Goal: Task Accomplishment & Management: Manage account settings

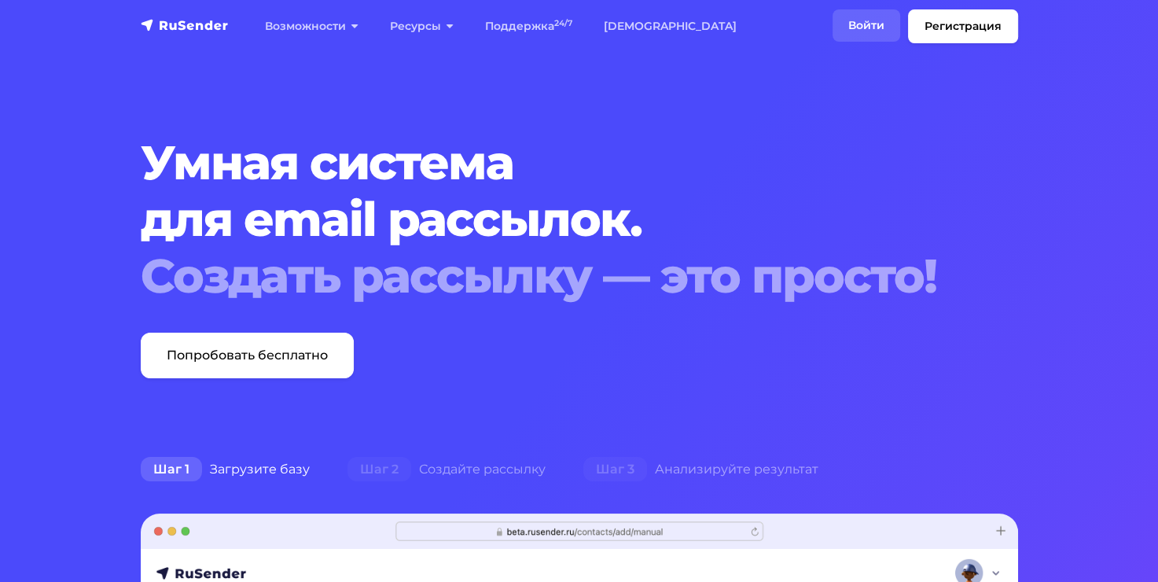
click at [879, 28] on link "Войти" at bounding box center [867, 25] width 68 height 32
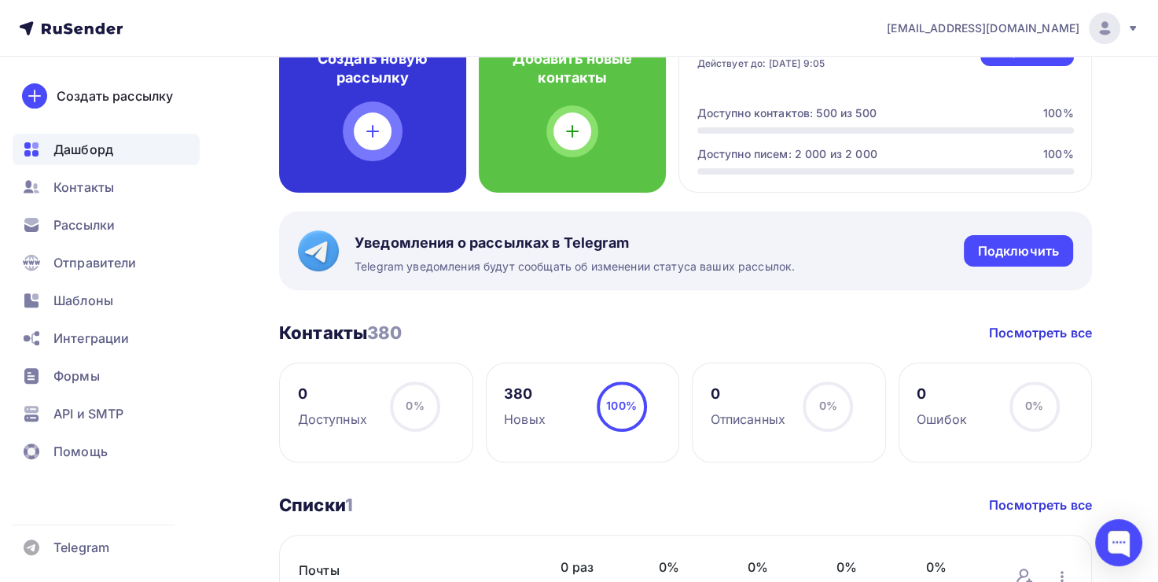
scroll to position [472, 0]
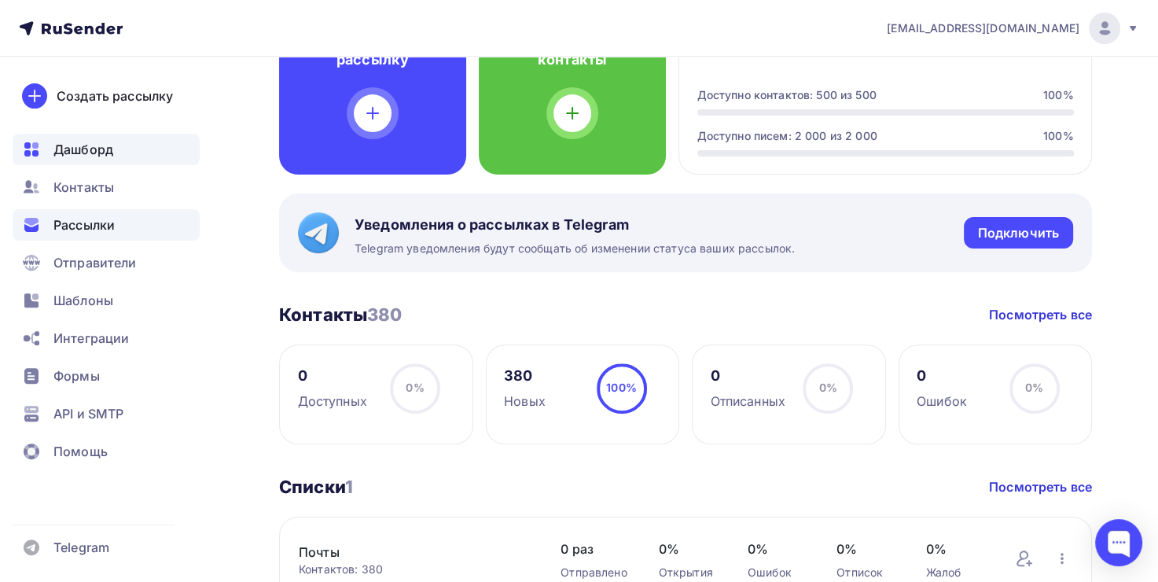
click at [71, 236] on div "Рассылки" at bounding box center [106, 224] width 187 height 31
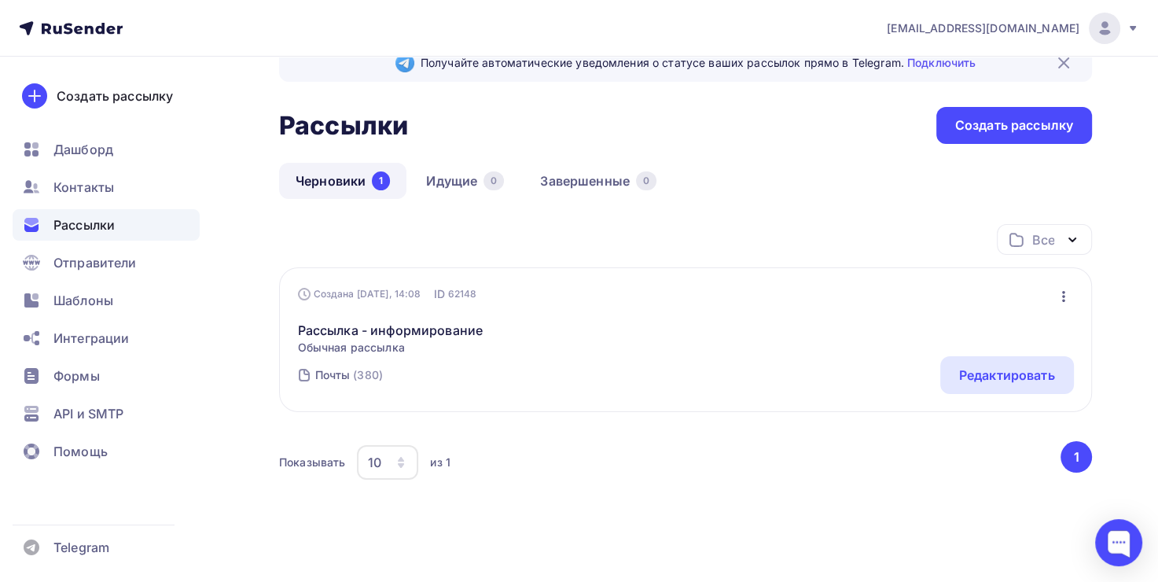
scroll to position [57, 0]
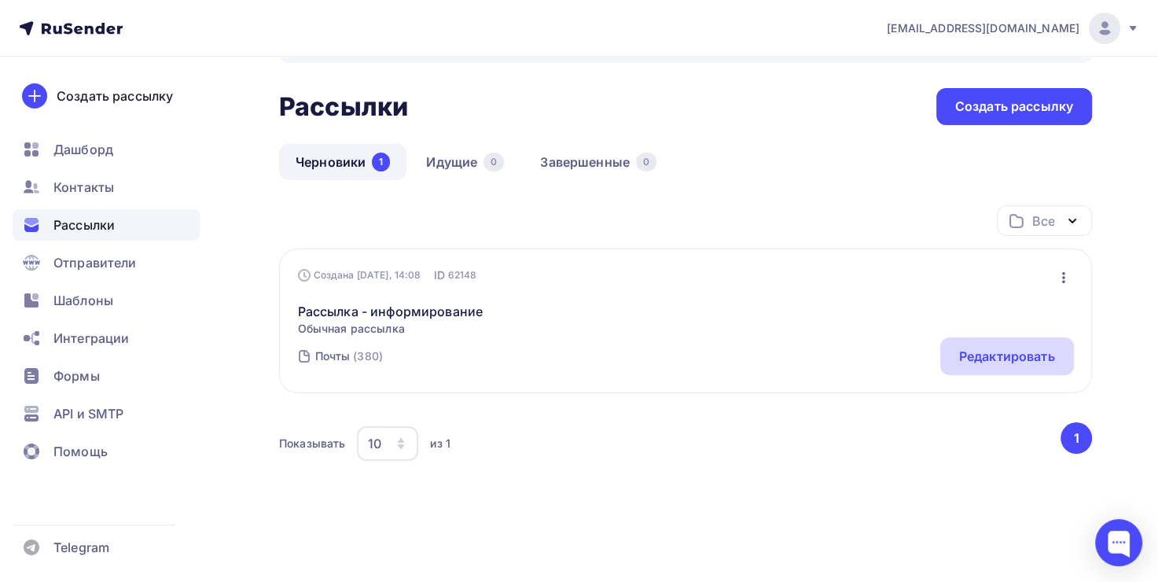
click at [1025, 362] on div "Редактировать" at bounding box center [1007, 356] width 96 height 19
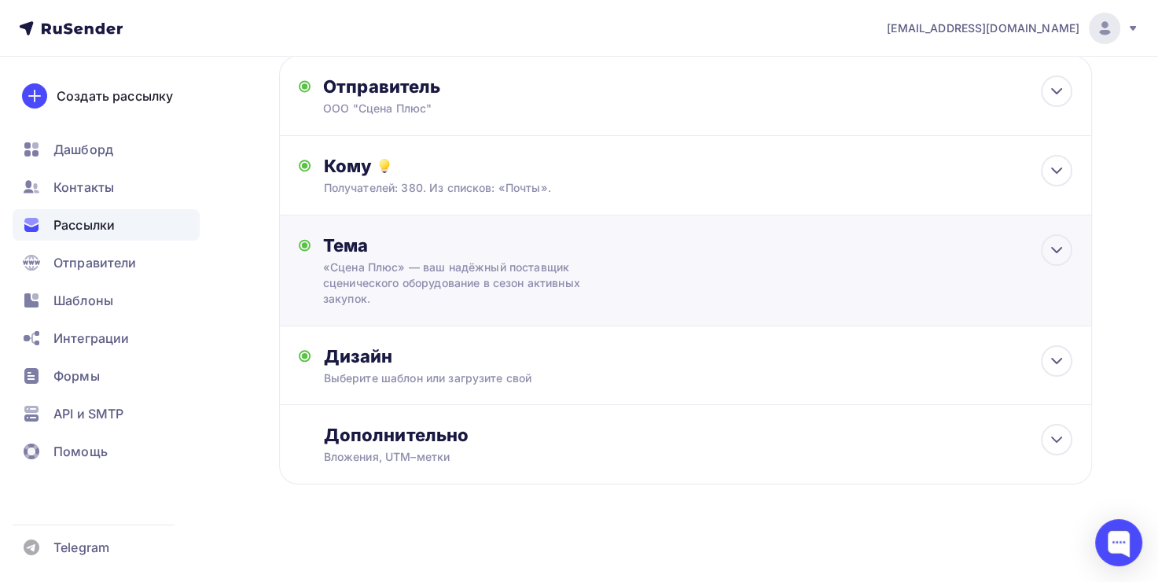
scroll to position [91, 0]
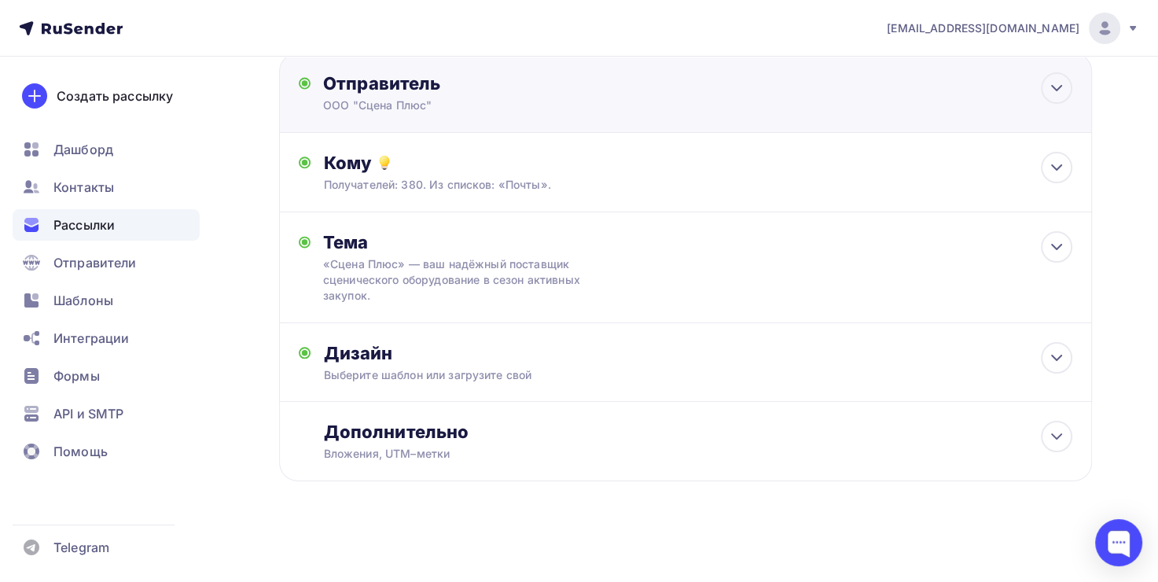
click at [472, 107] on div "ООО "Сцена Плюс"" at bounding box center [476, 105] width 307 height 16
type input "ООО "Сцена Плюс""
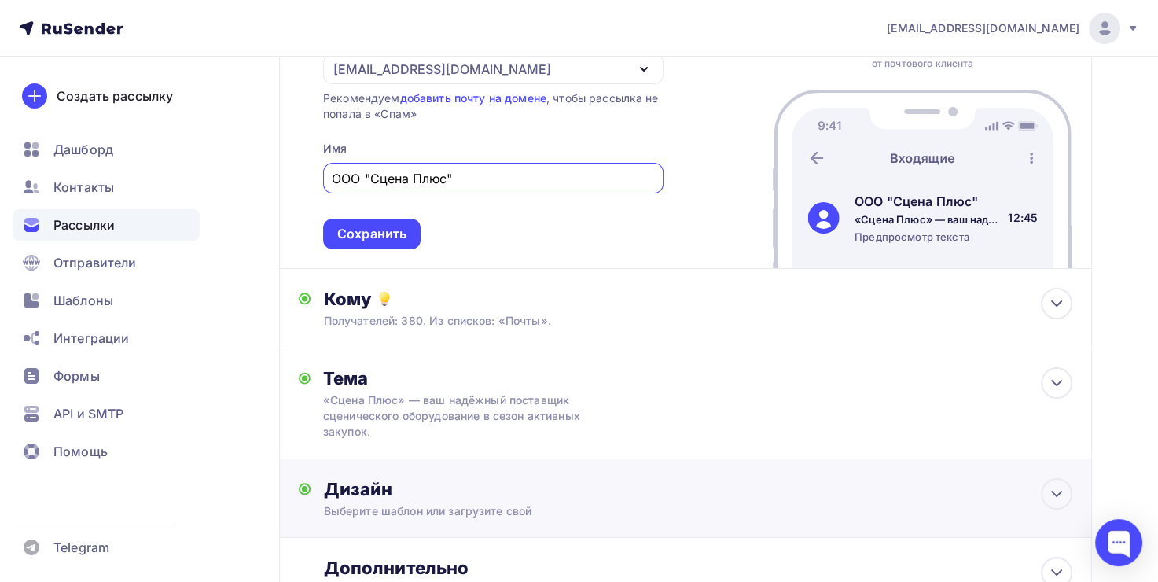
scroll to position [302, 0]
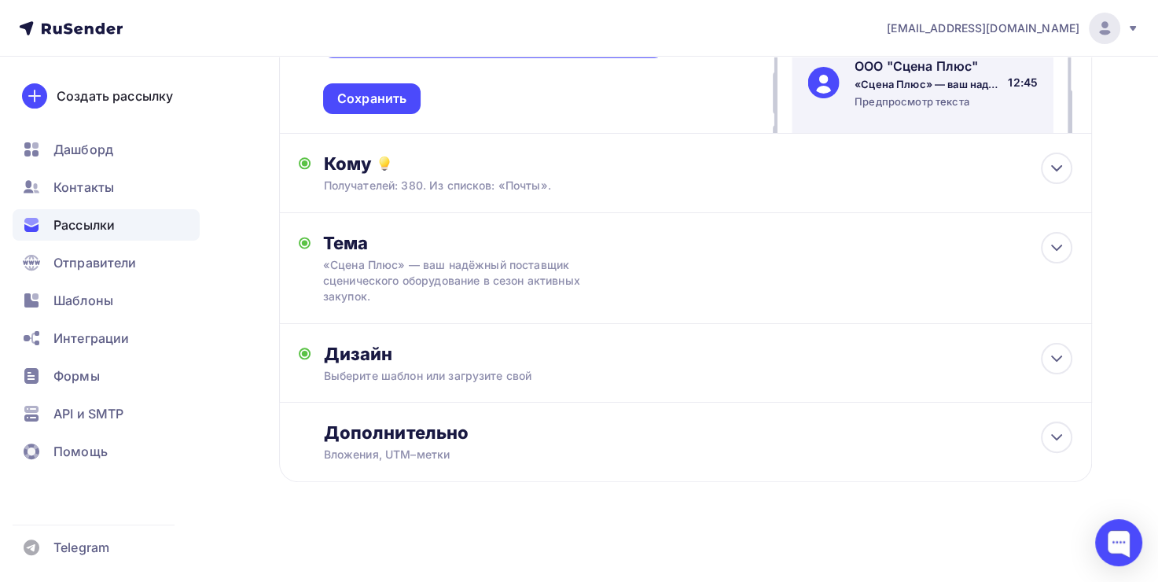
click at [478, 491] on div "Назад Рассылка - информирование Рассылка - информирование Закончить позже Переи…" at bounding box center [685, 150] width 813 height 741
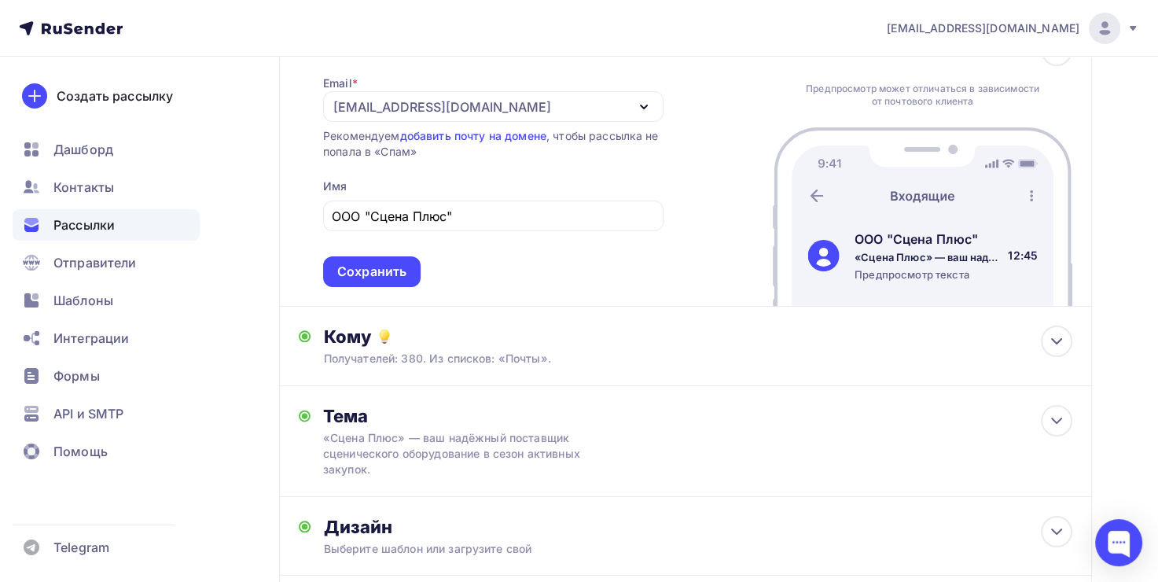
scroll to position [0, 0]
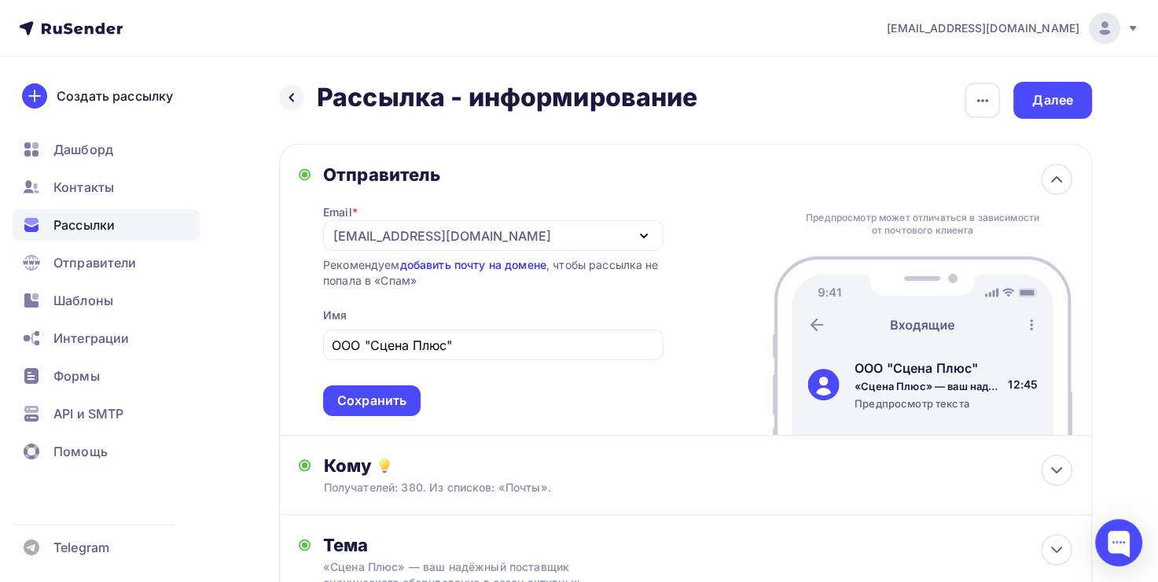
click at [513, 265] on link "добавить почту на домене" at bounding box center [472, 264] width 146 height 13
click at [126, 267] on span "Отправители" at bounding box center [94, 262] width 83 height 19
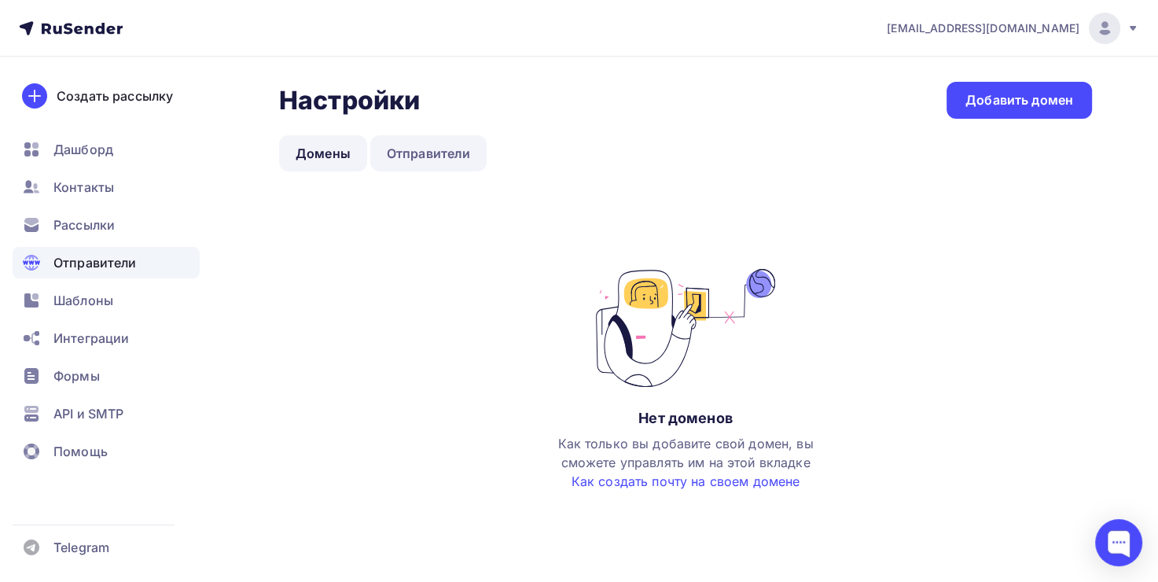
click at [444, 151] on link "Отправители" at bounding box center [428, 153] width 117 height 36
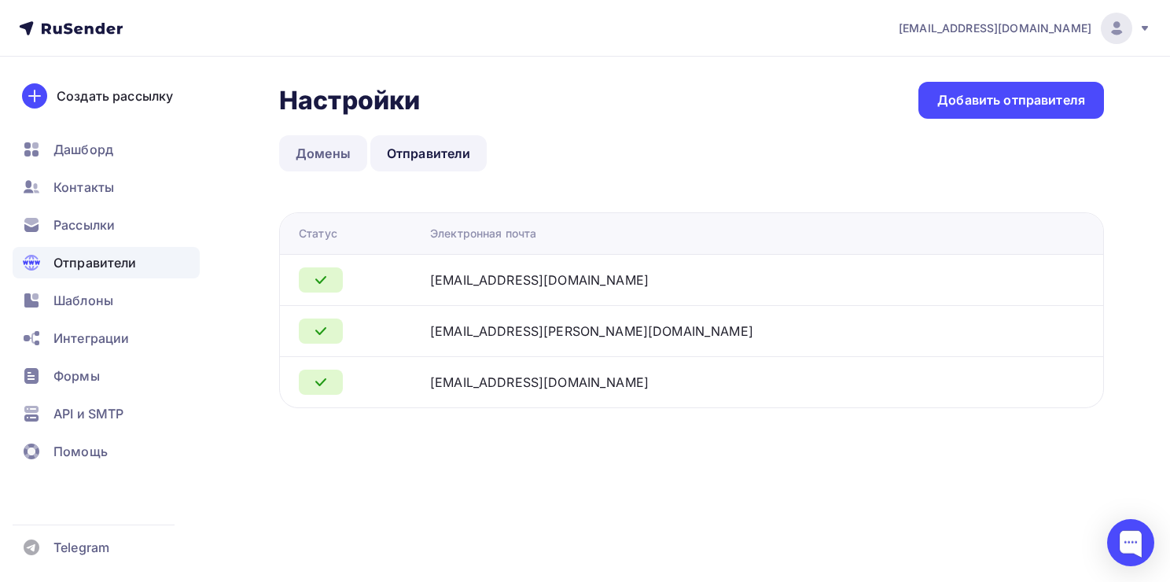
click at [314, 167] on link "Домены" at bounding box center [323, 153] width 88 height 36
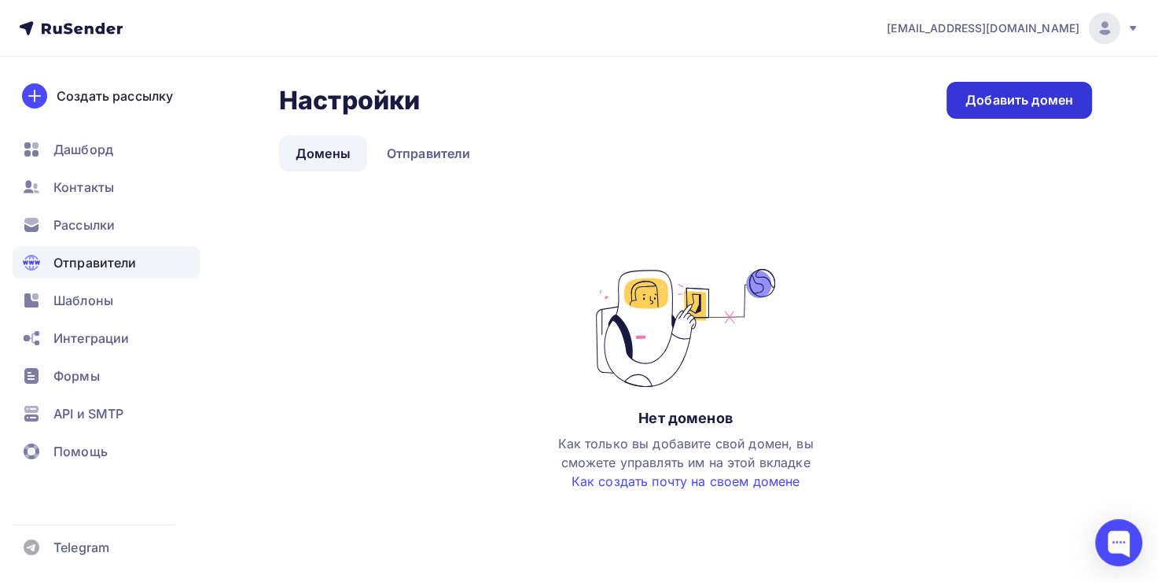
click at [1052, 90] on link "Добавить домен" at bounding box center [1019, 100] width 145 height 37
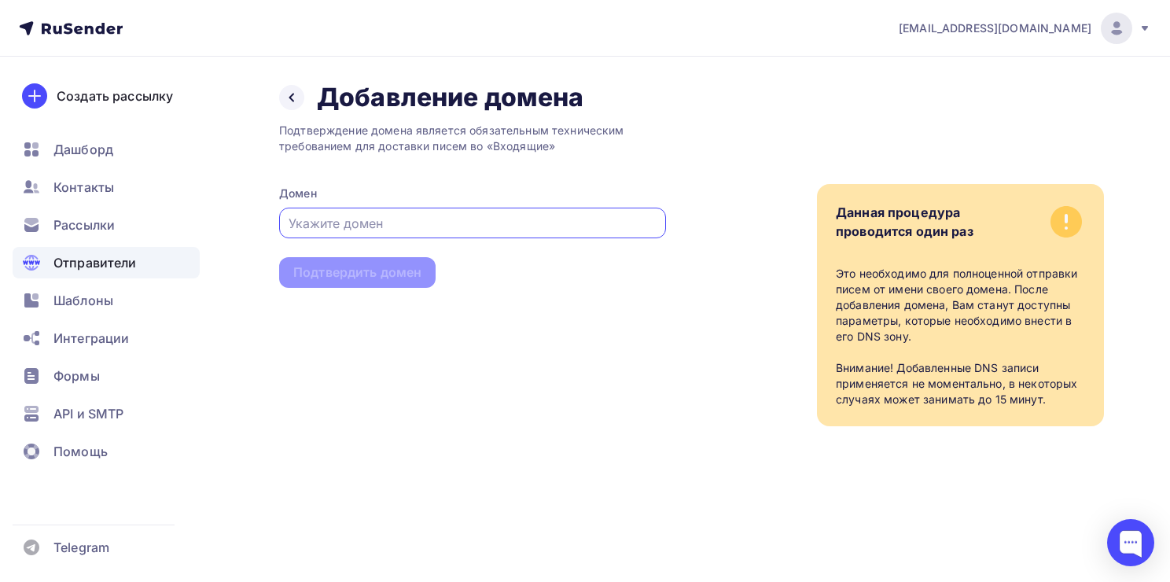
click at [391, 219] on input "text" at bounding box center [473, 223] width 369 height 19
type input "AOyYxUep3$t3"
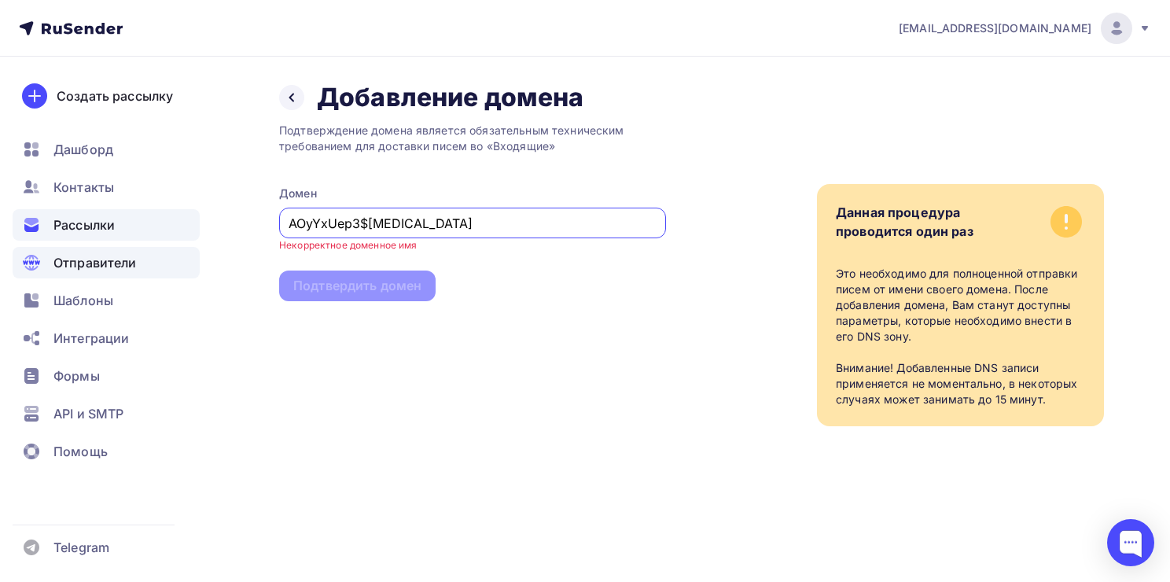
drag, startPoint x: 411, startPoint y: 224, endPoint x: 123, endPoint y: 223, distance: 288.5
click at [123, 223] on div "scenaplus22@gmail.com Аккаунт Тарифы Выйти Создать рассылку Дашборд Контакты Ра…" at bounding box center [585, 244] width 1170 height 489
paste input "a.ovsepyan@scenasnab.ru"
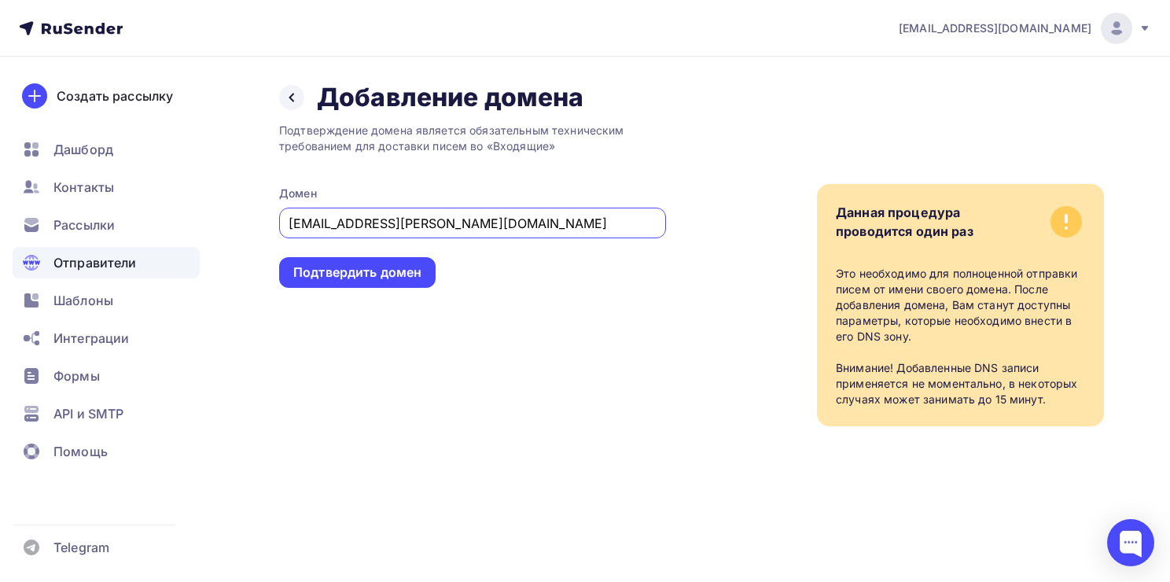
click at [356, 226] on input "a.ovsepyan@scenasnab.ru" at bounding box center [473, 223] width 369 height 19
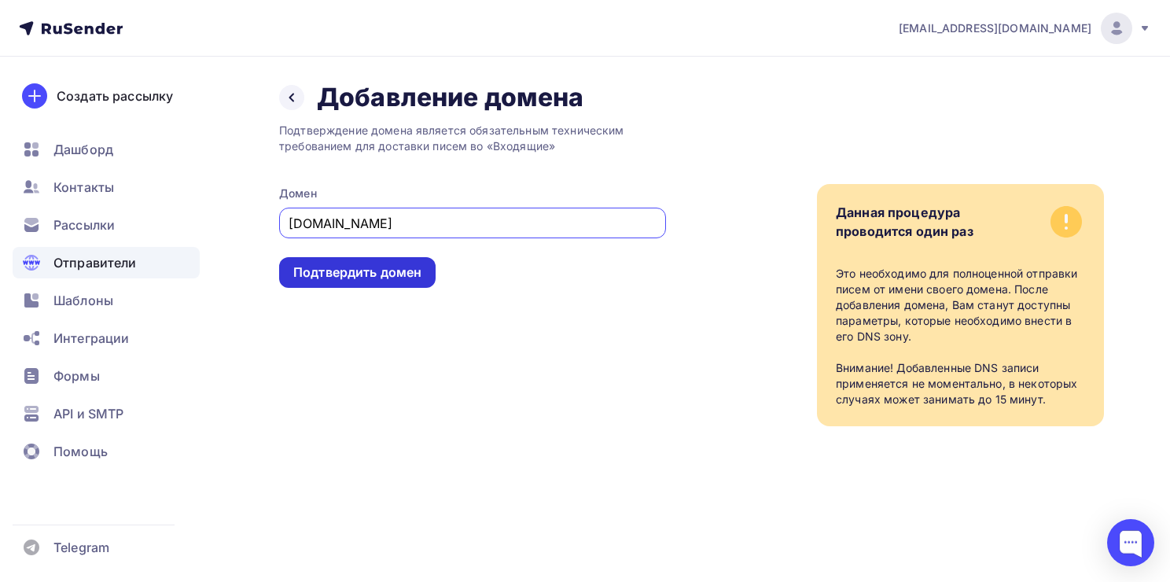
type input "scenasnab.ru"
click at [386, 282] on div "Подтвердить домен" at bounding box center [357, 272] width 156 height 31
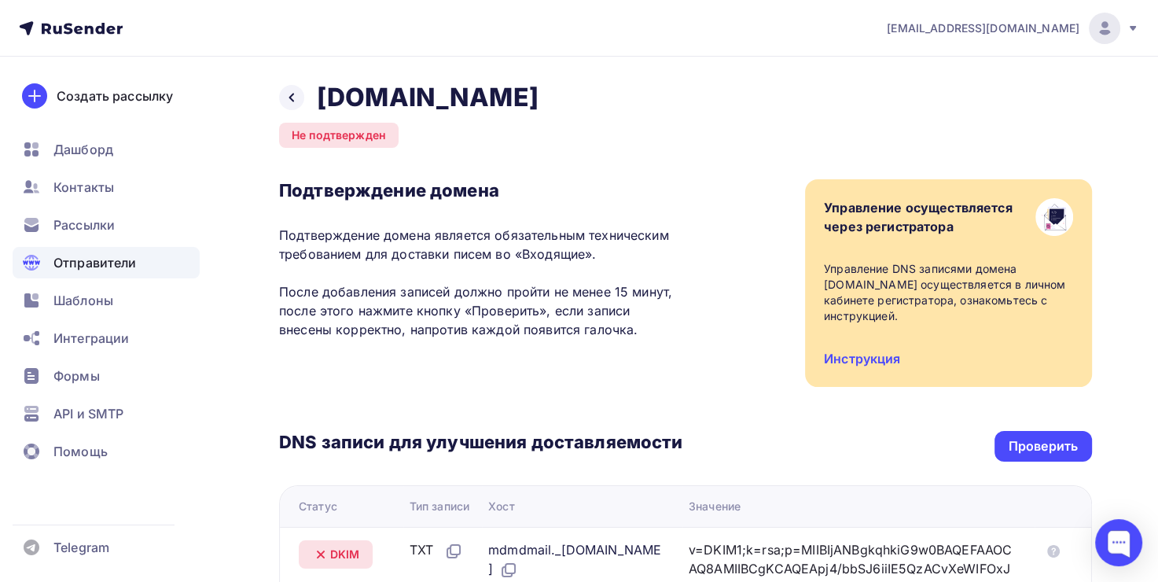
scroll to position [79, 0]
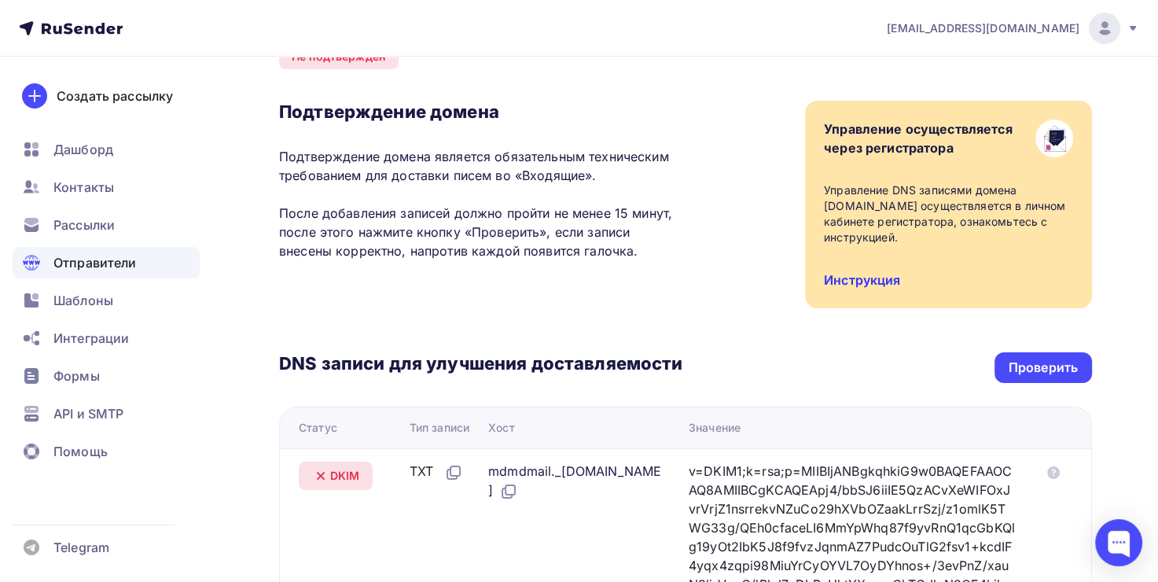
click at [873, 279] on link "Инструкция" at bounding box center [862, 280] width 76 height 16
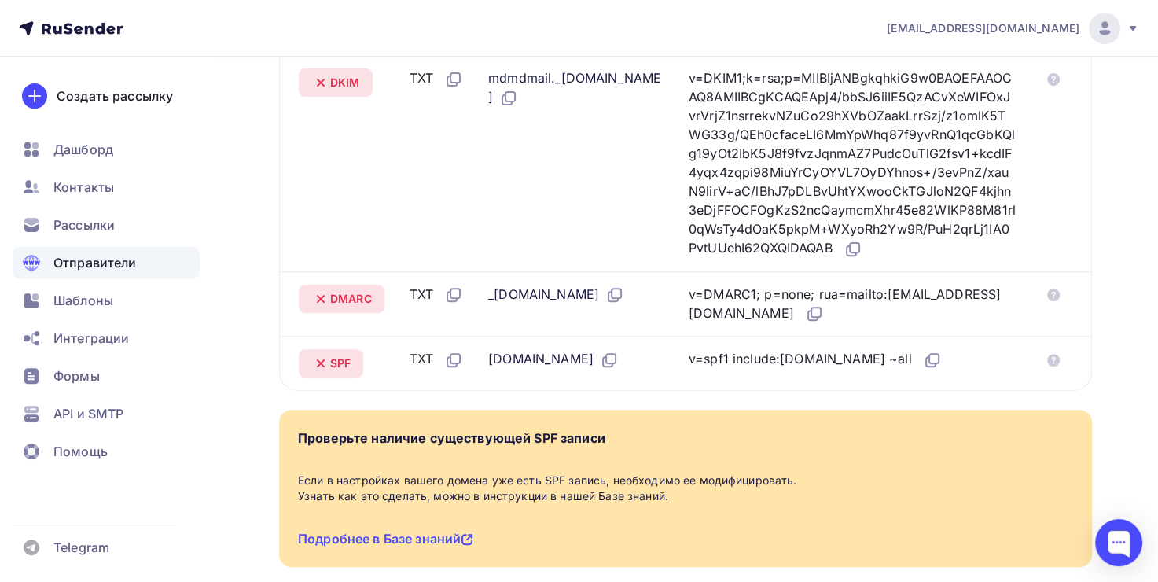
scroll to position [550, 0]
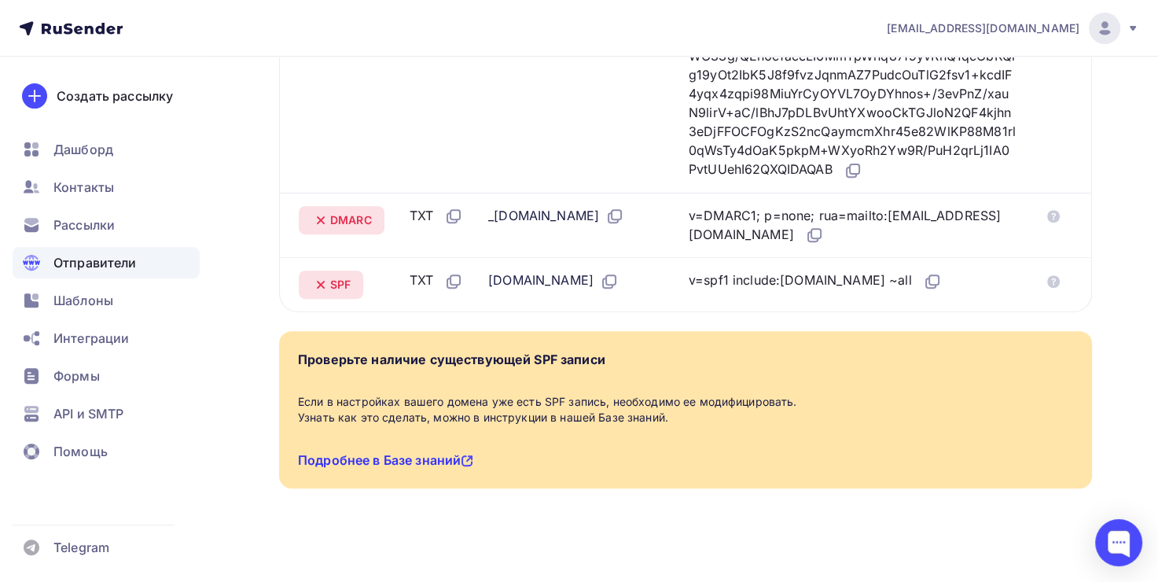
click at [426, 468] on link "Подробнее в Базе знаний" at bounding box center [385, 460] width 175 height 16
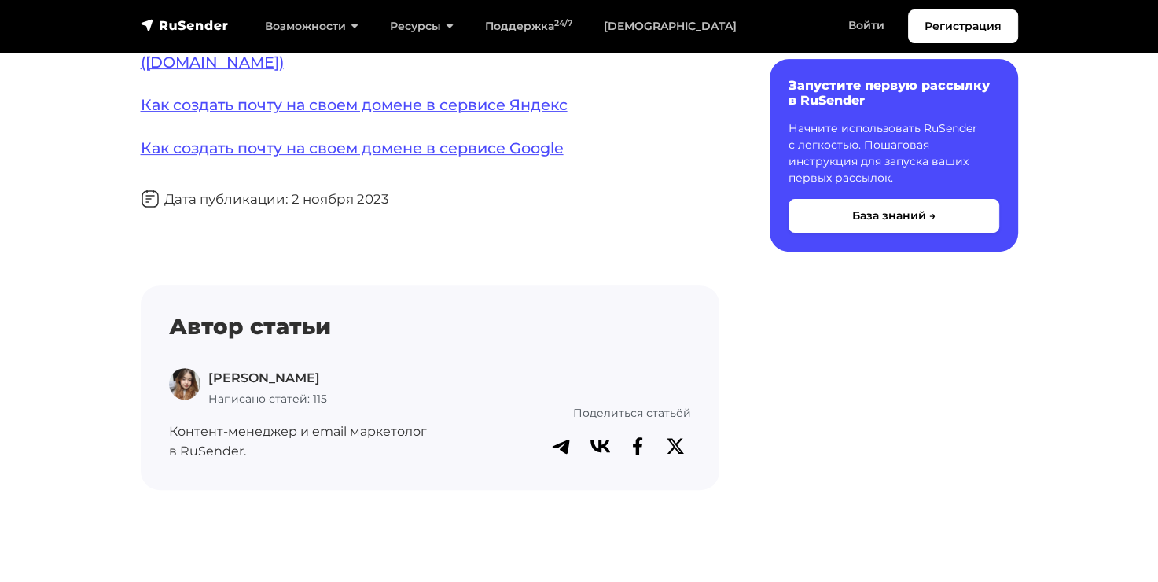
scroll to position [314, 0]
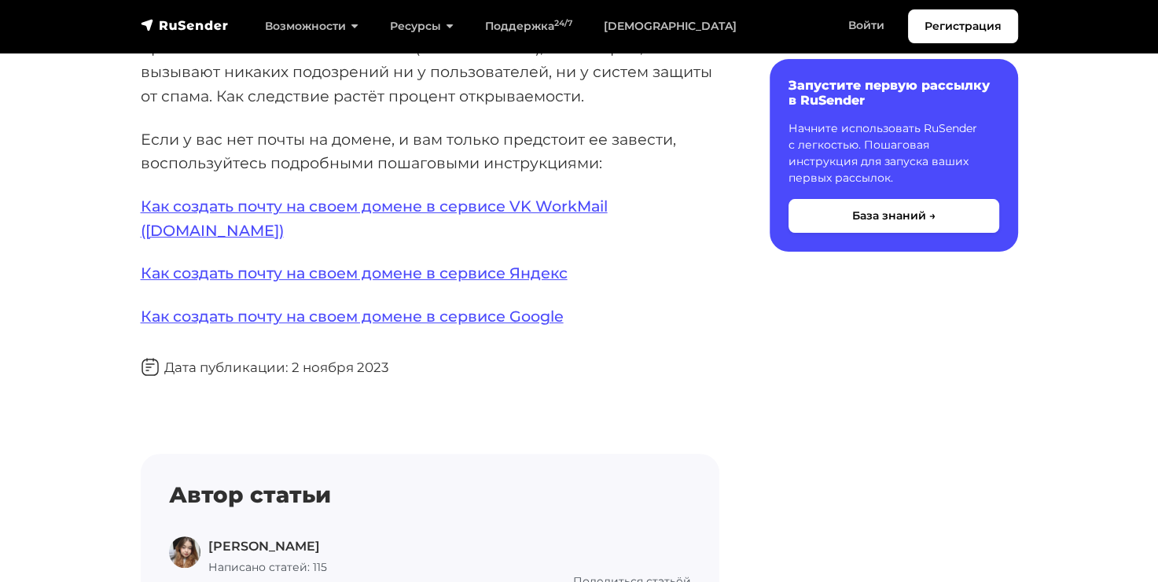
click at [387, 217] on p "Как создать почту на своем домене в сервисе VK WorkMail ([DOMAIN_NAME])" at bounding box center [430, 218] width 579 height 48
click at [388, 208] on link "Как создать почту на своем домене в сервисе VK WorkMail (biz.mail.ru)" at bounding box center [374, 218] width 467 height 43
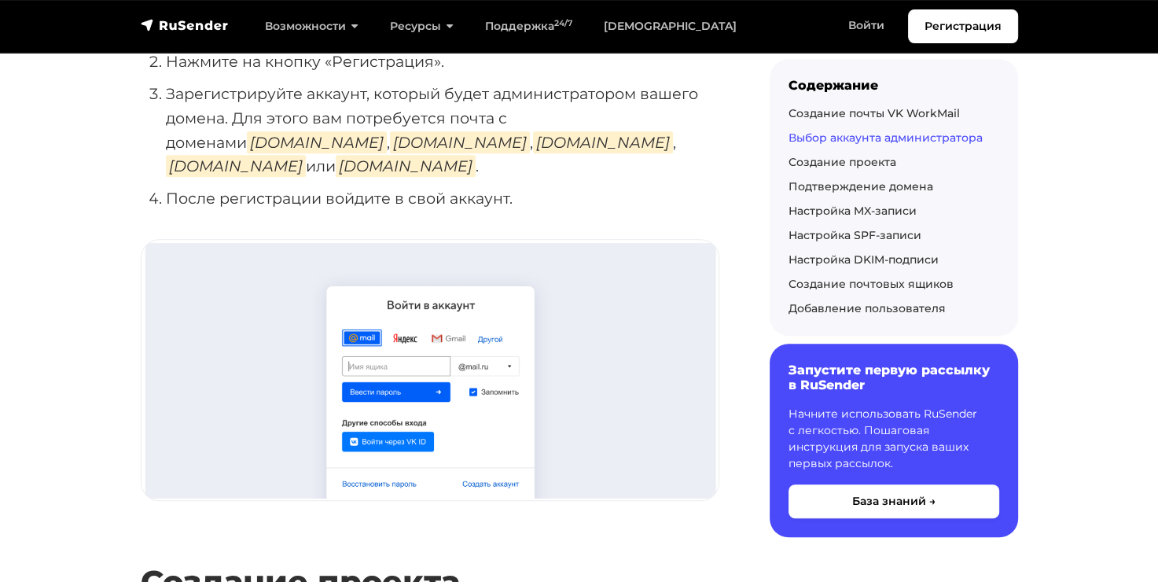
scroll to position [550, 0]
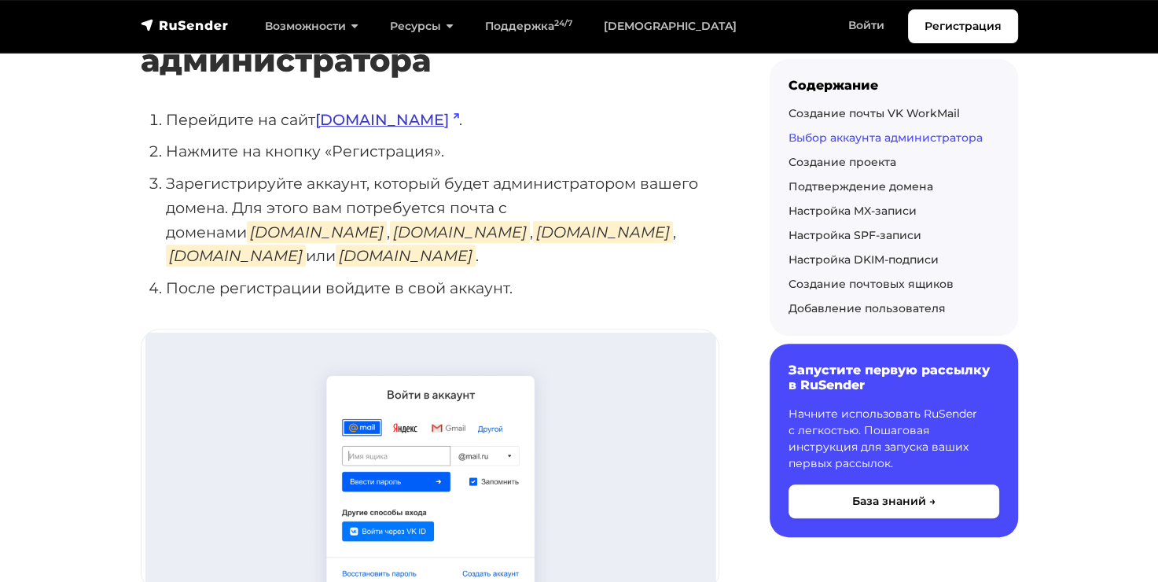
click at [362, 119] on link "biz.mail.ru" at bounding box center [387, 119] width 144 height 19
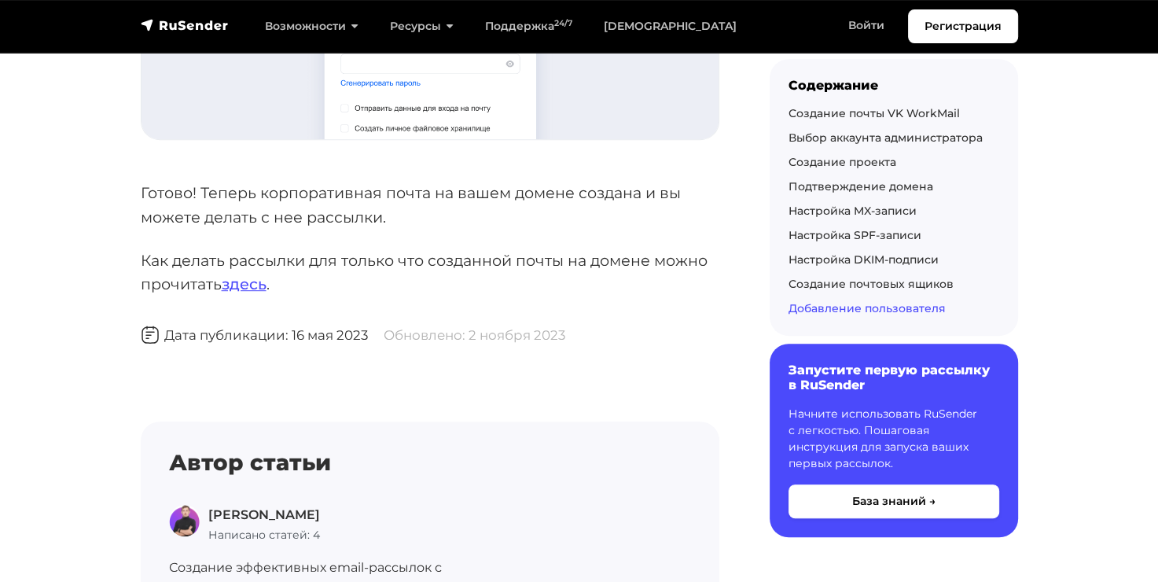
scroll to position [6604, 0]
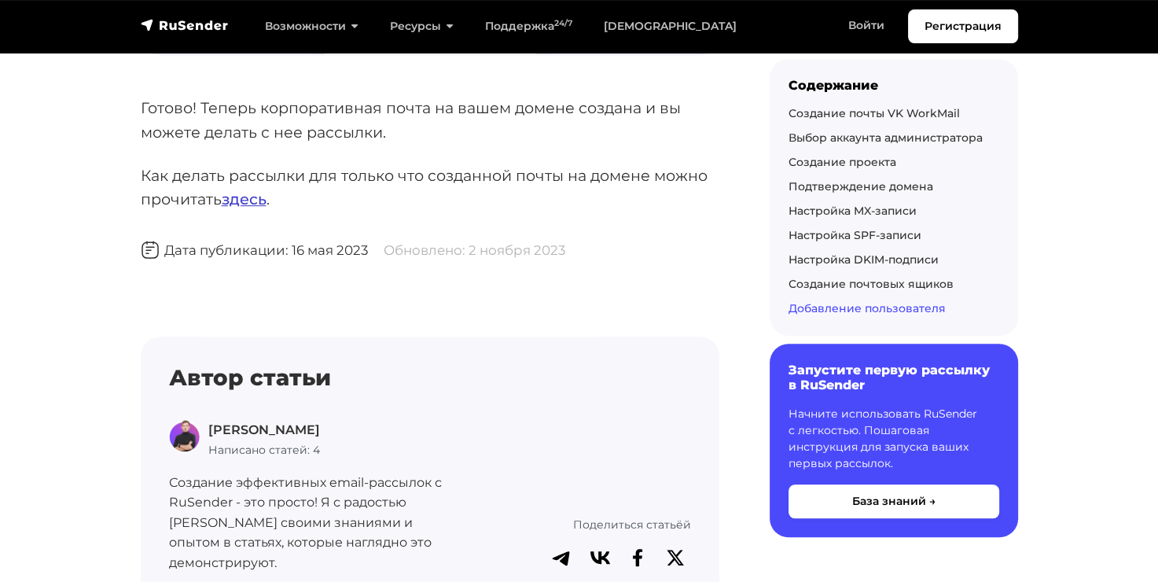
click at [250, 189] on link "здесь" at bounding box center [244, 198] width 45 height 19
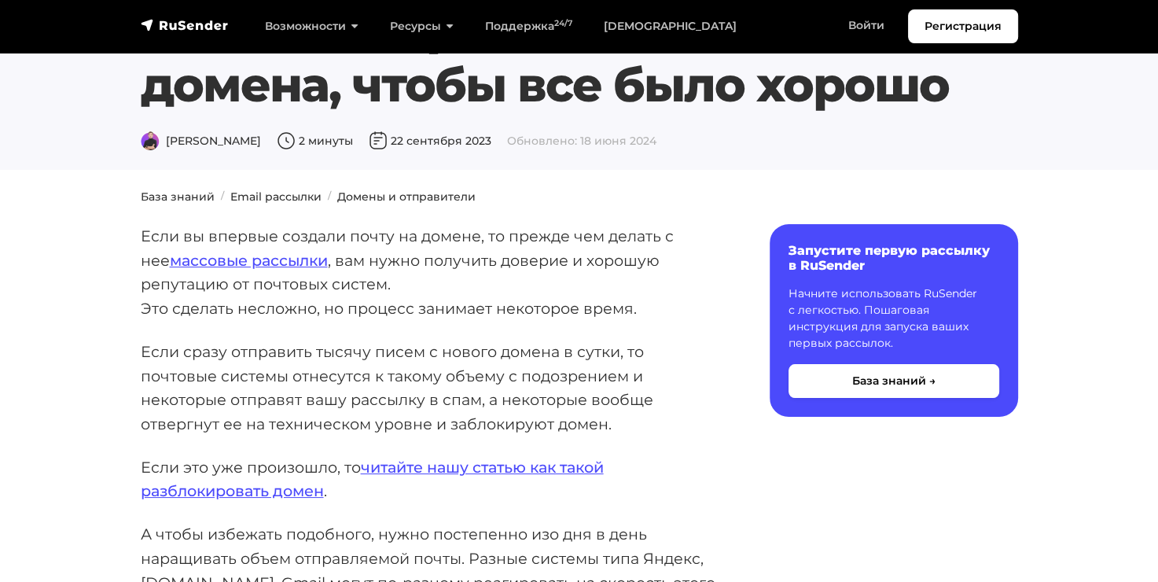
scroll to position [79, 0]
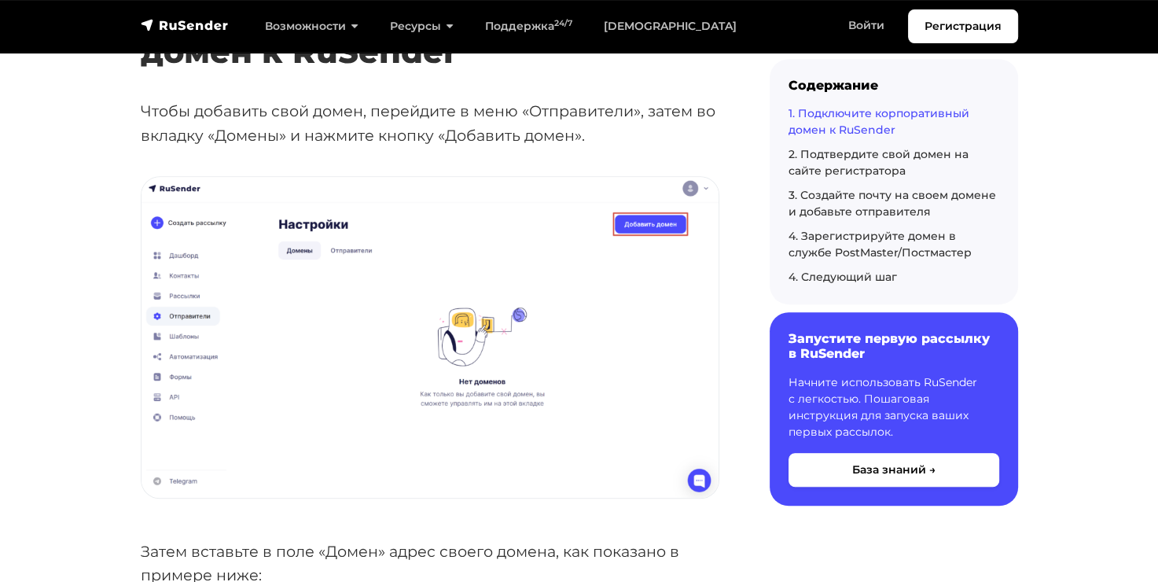
scroll to position [708, 0]
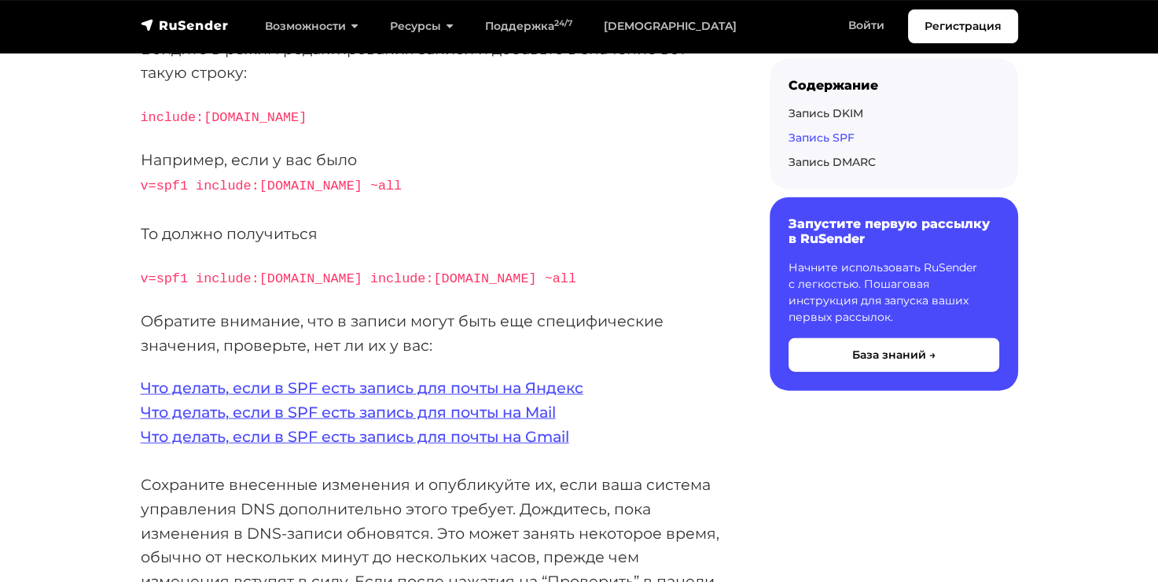
scroll to position [3459, 0]
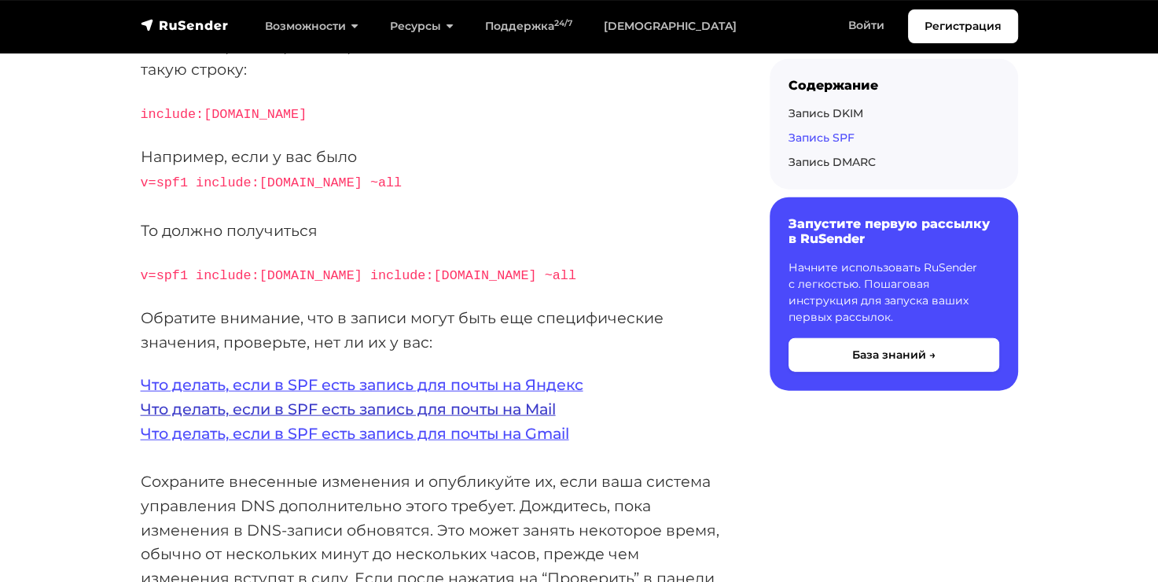
click at [296, 403] on link "Что делать, если в SPF есть запись для почты на Mail" at bounding box center [348, 408] width 415 height 19
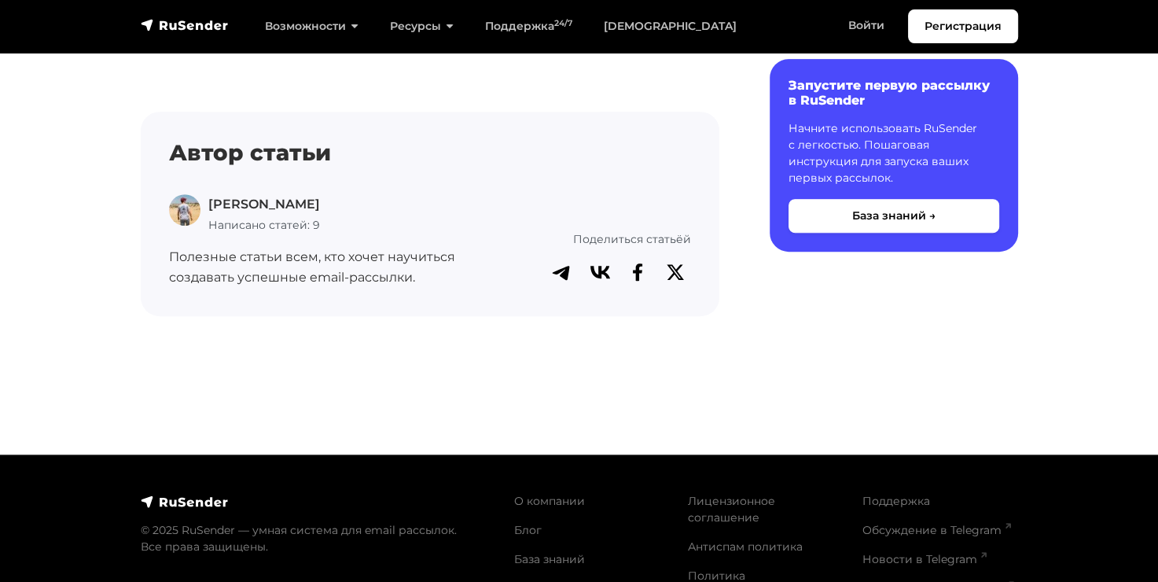
scroll to position [157, 0]
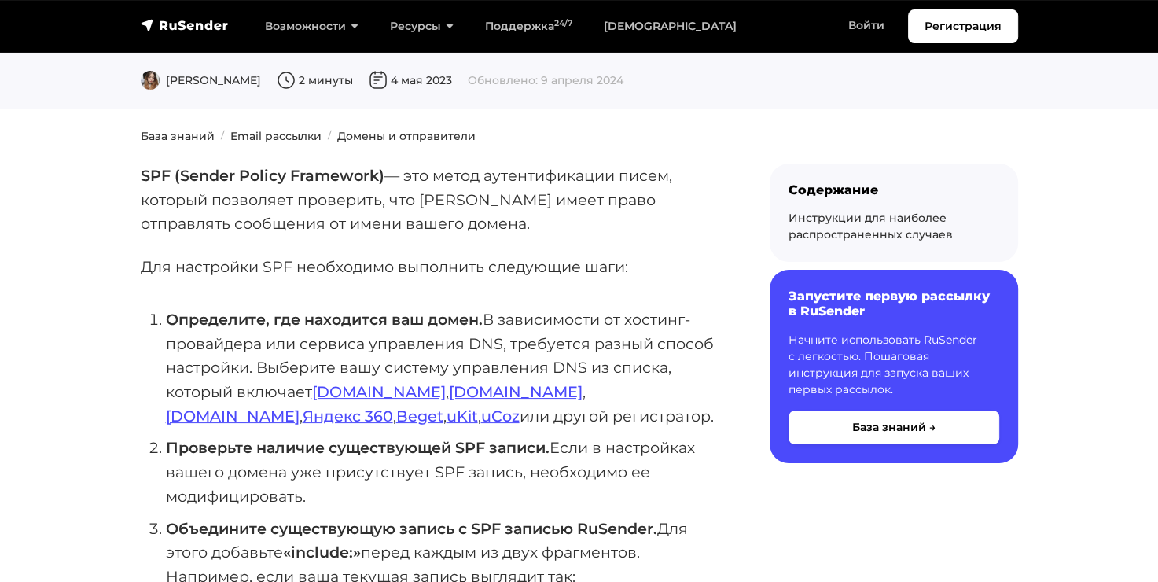
scroll to position [157, 0]
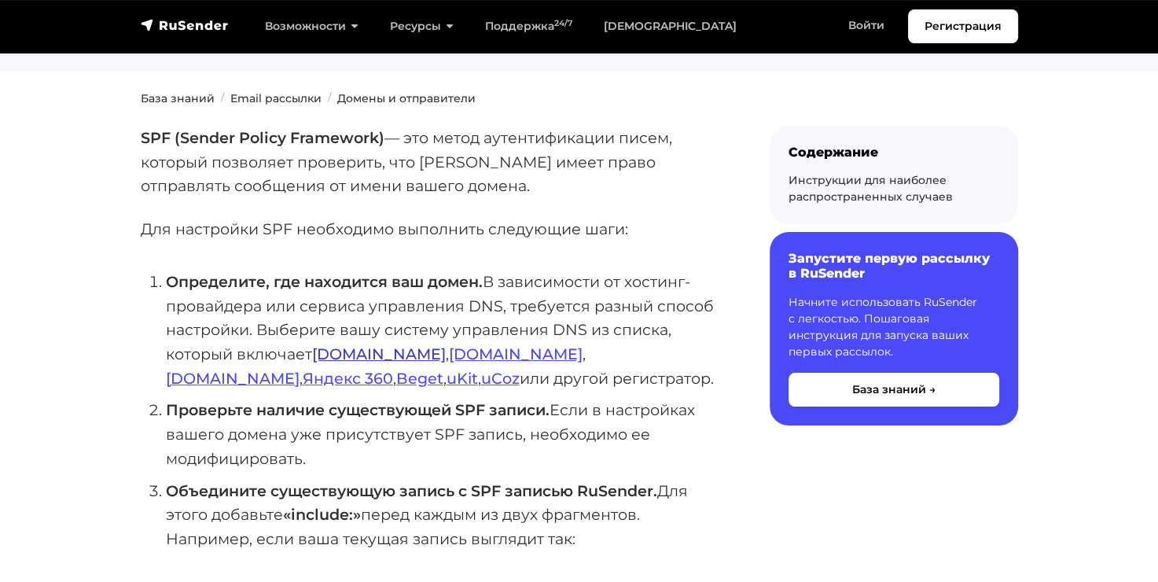
click at [348, 352] on link "[DOMAIN_NAME]" at bounding box center [379, 353] width 134 height 19
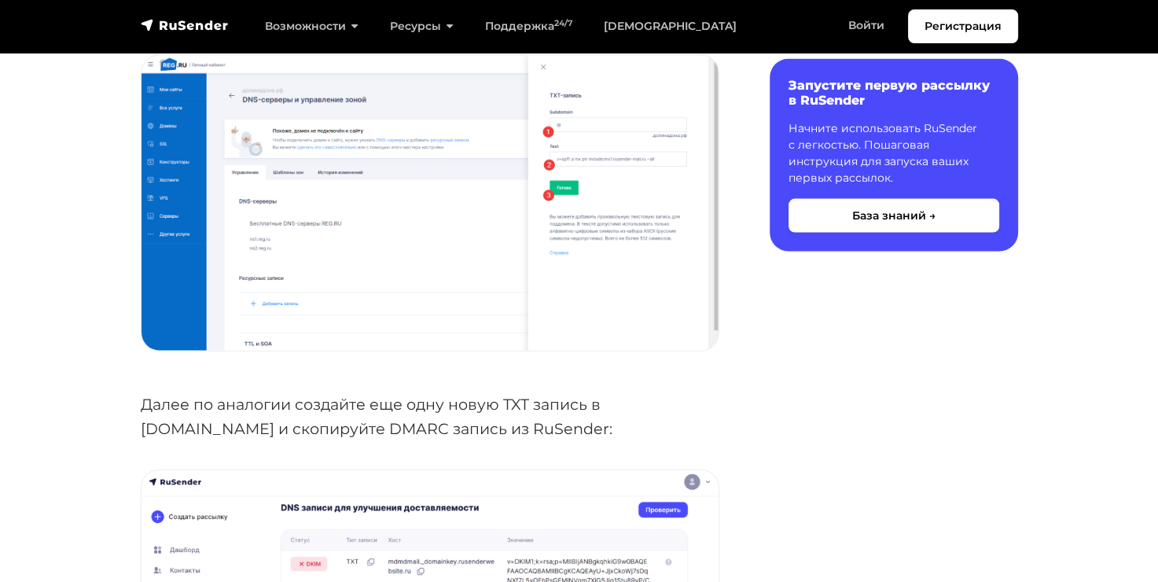
scroll to position [3302, 0]
